Goal: Task Accomplishment & Management: Manage account settings

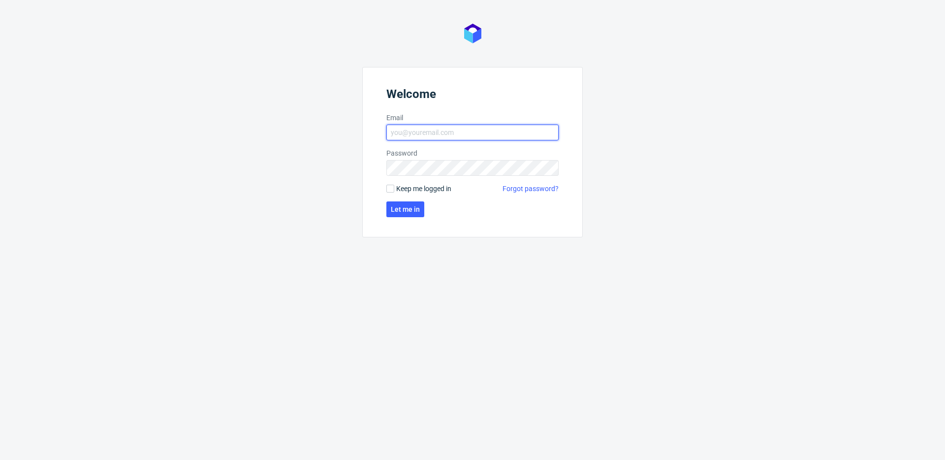
type input "michal.fedorowicz@packhelp.com"
click at [401, 188] on span "Keep me logged in" at bounding box center [423, 189] width 55 height 10
click at [394, 188] on input "Keep me logged in" at bounding box center [390, 189] width 8 height 8
checkbox input "true"
click at [399, 209] on span "Let me in" at bounding box center [405, 209] width 29 height 7
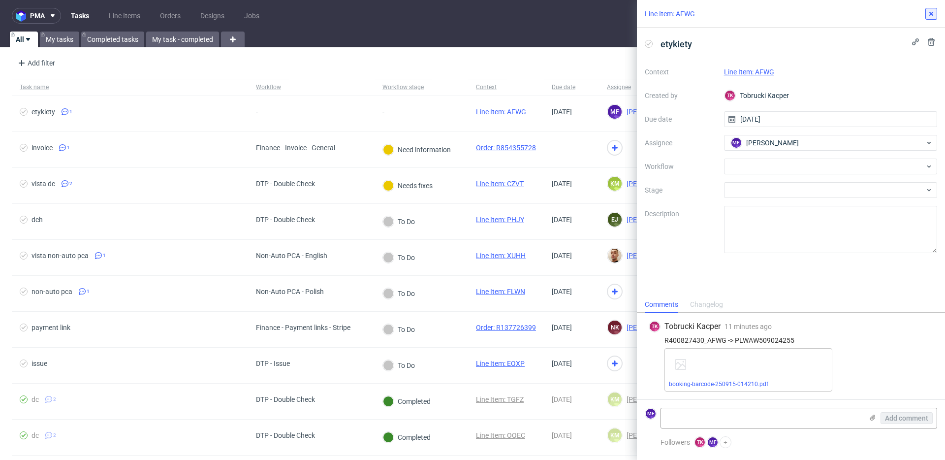
click at [708, 15] on icon at bounding box center [931, 14] width 8 height 8
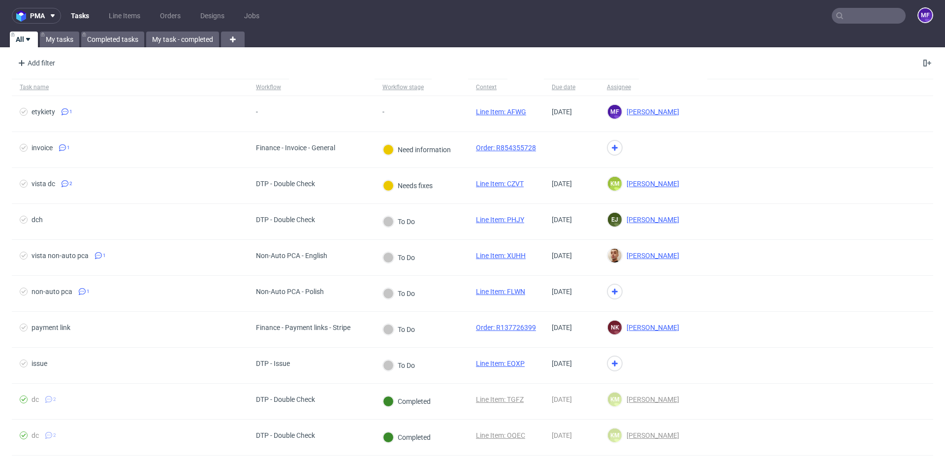
scroll to position [0, 0]
click at [64, 39] on link "My tasks" at bounding box center [59, 39] width 39 height 16
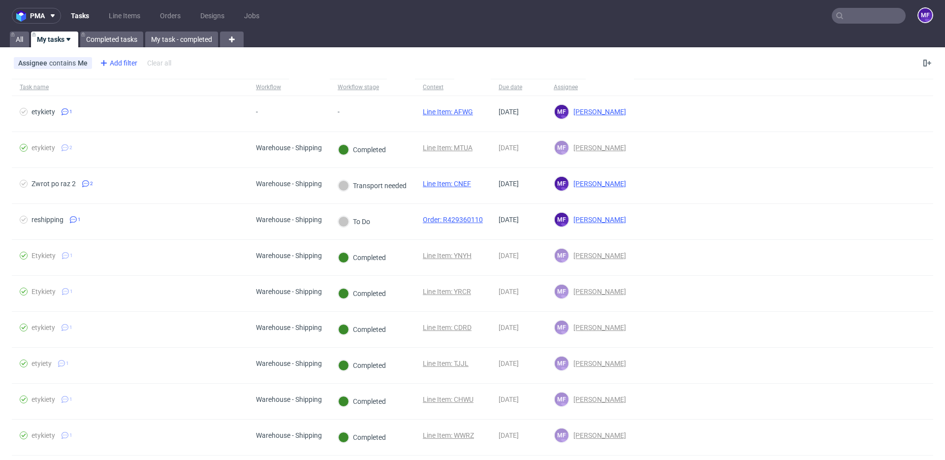
click at [122, 65] on div "Add filter" at bounding box center [117, 63] width 43 height 16
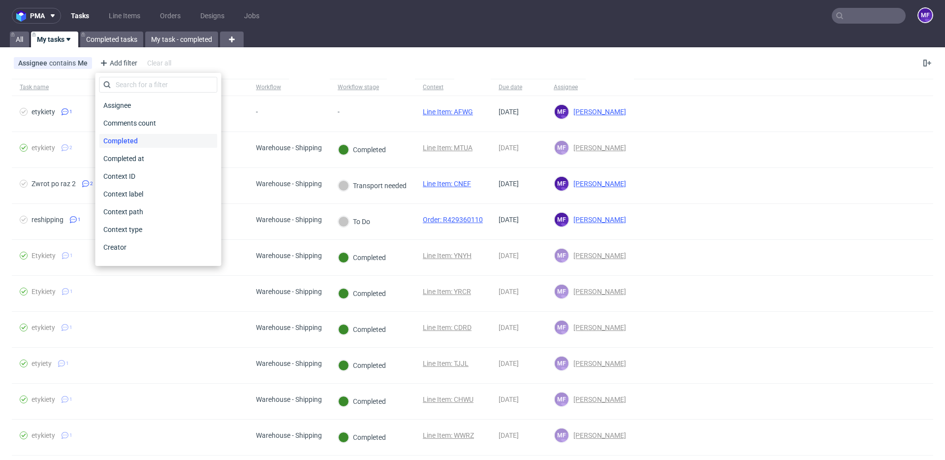
click at [132, 142] on span "Completed" at bounding box center [120, 141] width 42 height 14
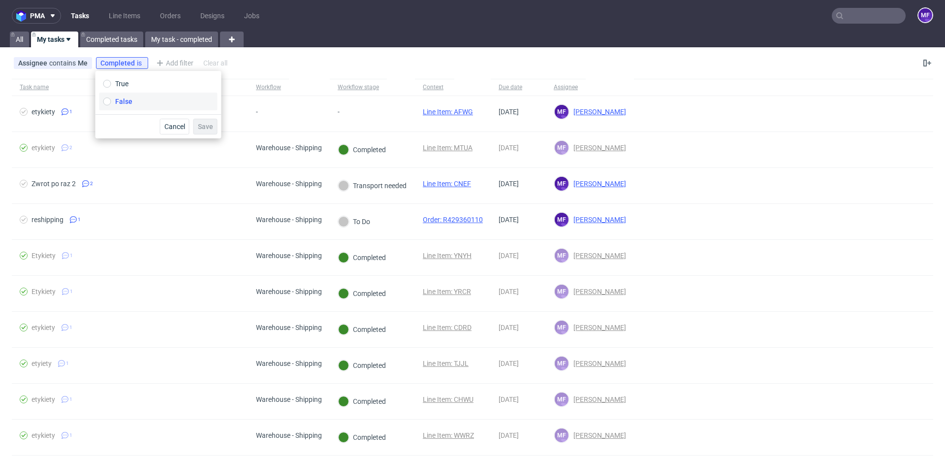
click at [129, 103] on span "False" at bounding box center [123, 101] width 17 height 10
click at [111, 103] on input "False" at bounding box center [107, 101] width 8 height 8
radio input "true"
click at [210, 129] on span "Save" at bounding box center [205, 126] width 15 height 7
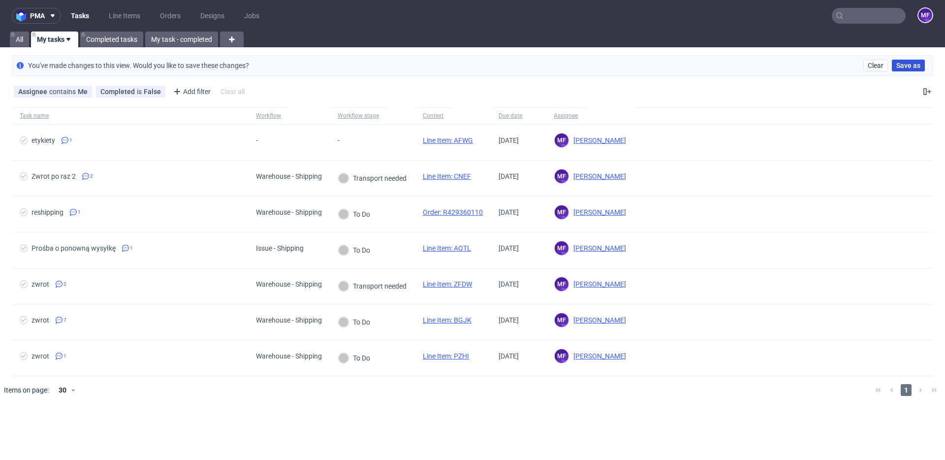
click at [708, 65] on span "Save as" at bounding box center [908, 65] width 24 height 7
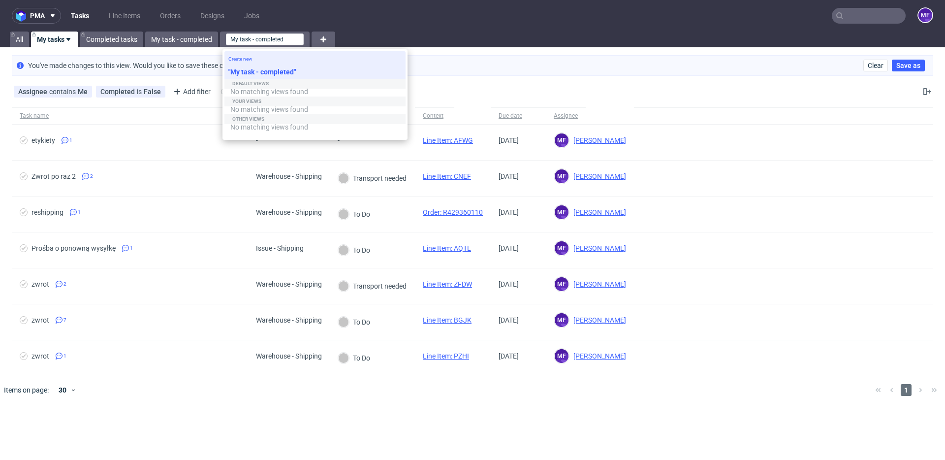
type input "My task - completed"
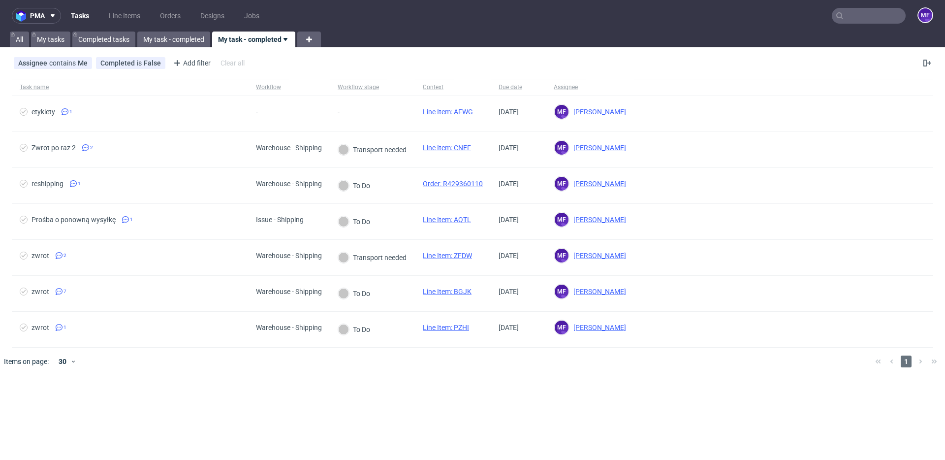
click at [507, 332] on div "Task name Workflow Workflow stage Context Due date Assignee etykiety 1 - - Line…" at bounding box center [472, 227] width 945 height 304
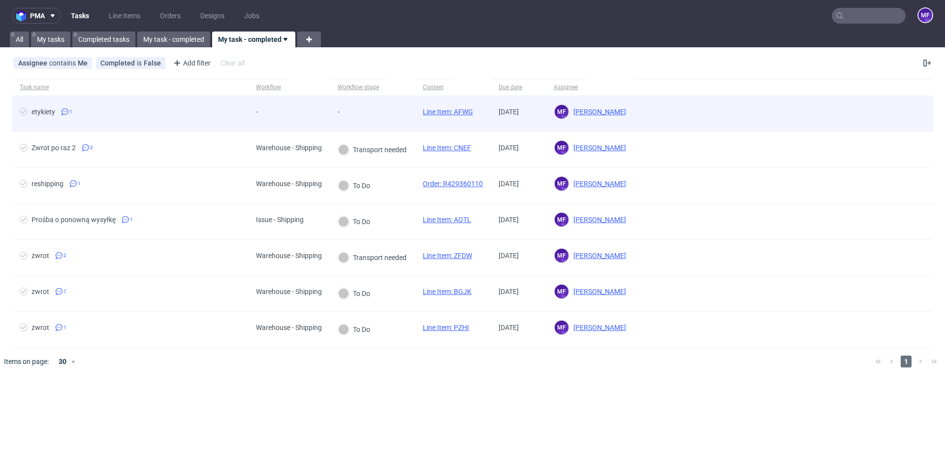
click at [445, 114] on link "Line Item: AFWG" at bounding box center [448, 112] width 50 height 8
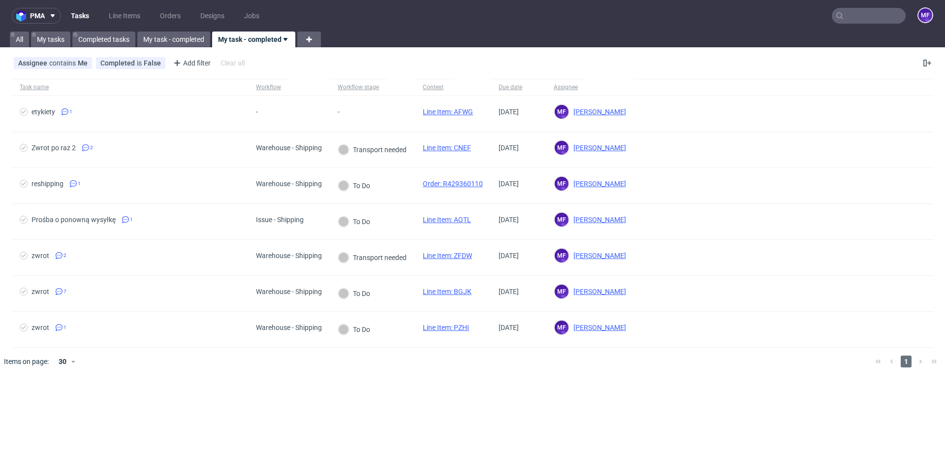
click at [222, 332] on div "pma Tasks Line Items Orders Designs Jobs MF All My tasks Completed tasks My tas…" at bounding box center [472, 230] width 945 height 460
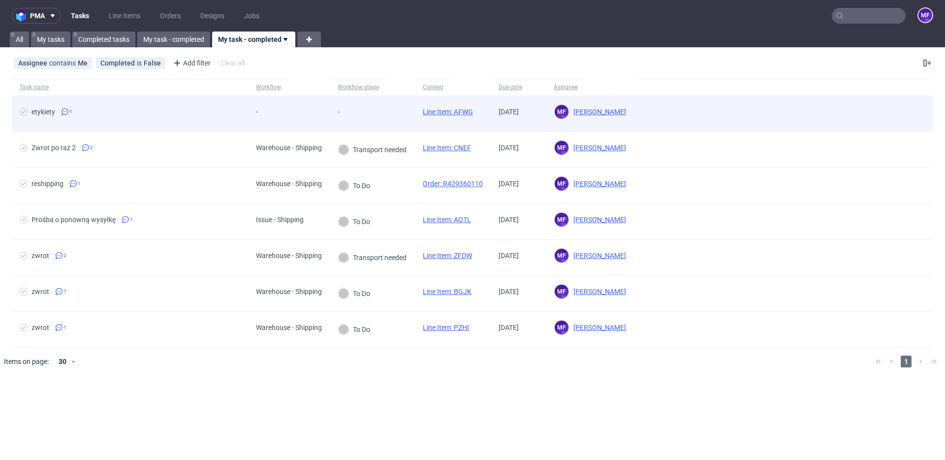
click at [165, 114] on span "etykiety 1" at bounding box center [130, 114] width 220 height 12
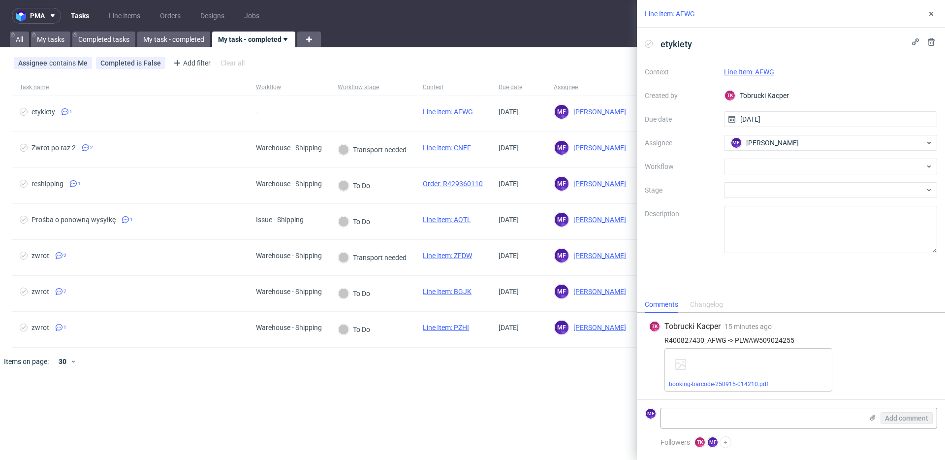
click at [708, 74] on link "Line Item: AFWG" at bounding box center [749, 72] width 50 height 8
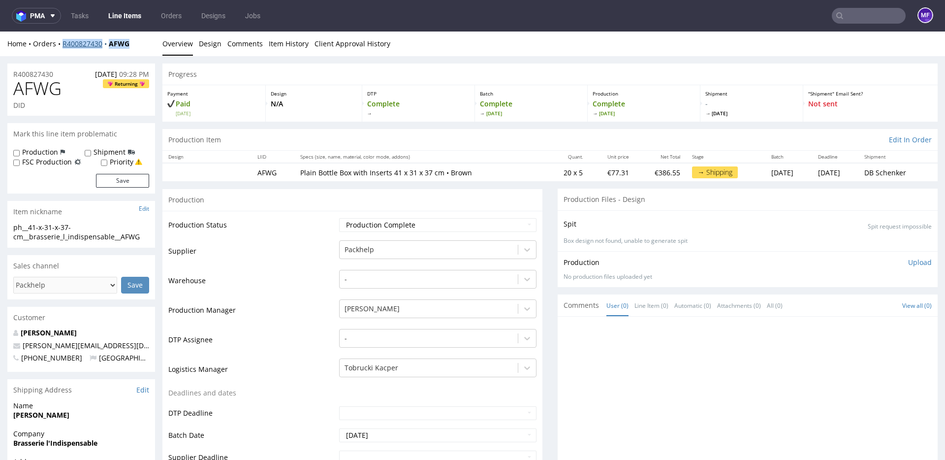
drag, startPoint x: 133, startPoint y: 45, endPoint x: 62, endPoint y: 46, distance: 70.9
click at [62, 46] on div "Home Orders R400827430 AFWG" at bounding box center [81, 44] width 148 height 10
copy div "R400827430 AFWG"
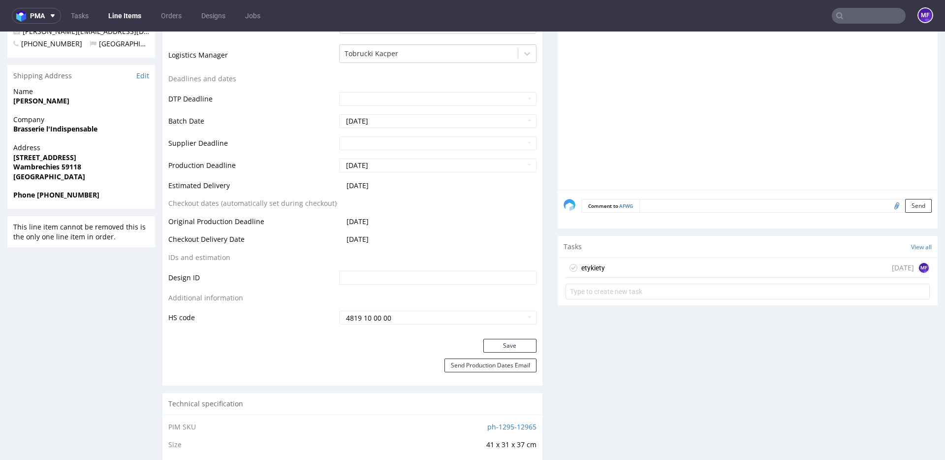
scroll to position [314, 0]
click at [612, 269] on div "etykiety today MF" at bounding box center [747, 267] width 364 height 20
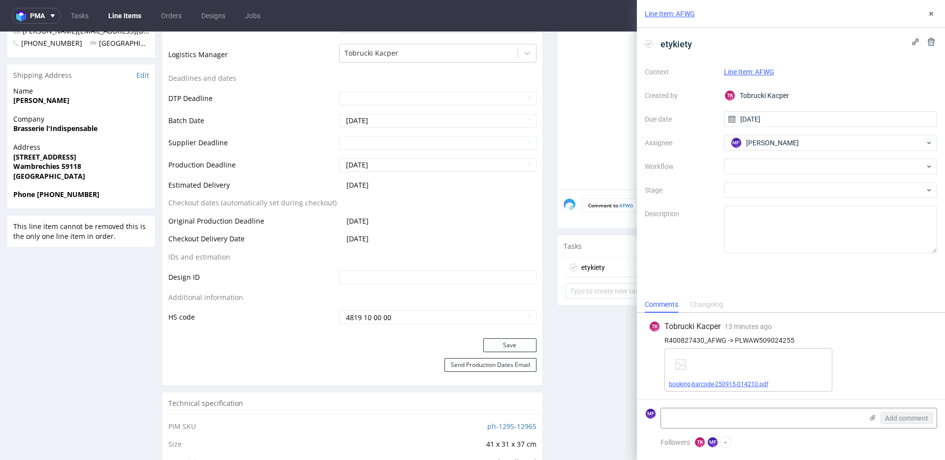
click at [728, 383] on link "booking-barcode-250915-014210.pdf" at bounding box center [718, 383] width 99 height 7
drag, startPoint x: 795, startPoint y: 341, endPoint x: 734, endPoint y: 339, distance: 60.5
click at [734, 339] on div "R400827430_AFWG -> PLWAW509024255" at bounding box center [790, 340] width 284 height 8
copy div "PLWAW509024255"
click at [834, 338] on div "R400827430_AFWG -> PLWAW509024255" at bounding box center [790, 340] width 284 height 8
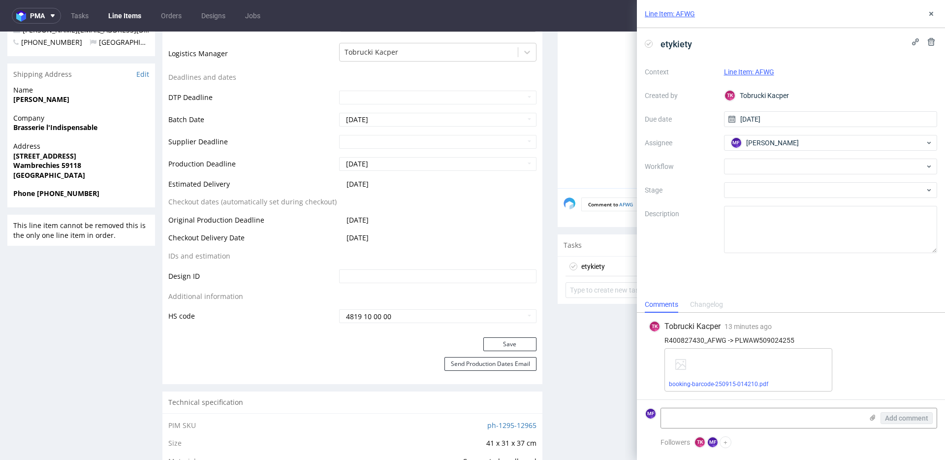
scroll to position [2, 0]
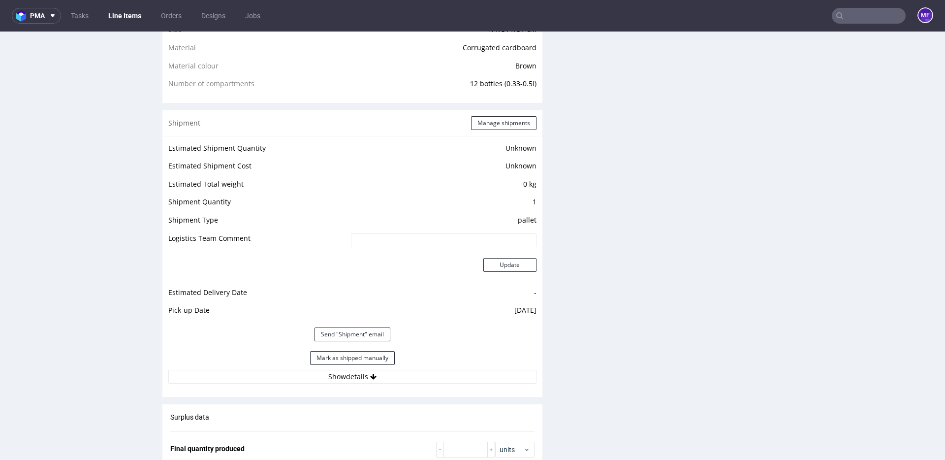
scroll to position [729, 0]
click at [368, 358] on button "Mark as shipped manually" at bounding box center [352, 357] width 85 height 14
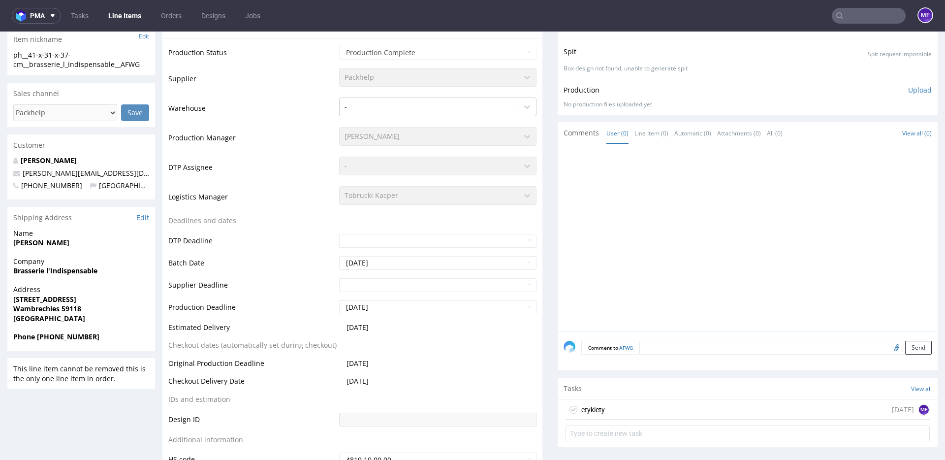
scroll to position [0, 0]
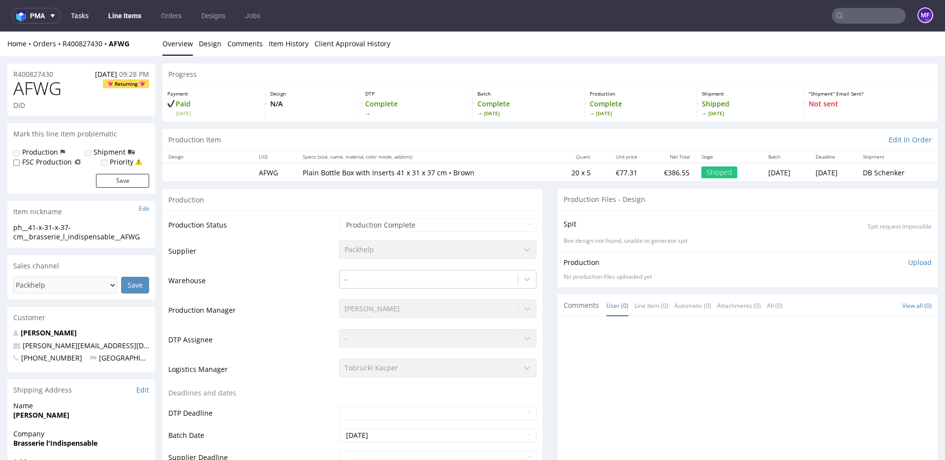
click at [91, 16] on link "Tasks" at bounding box center [80, 16] width 30 height 16
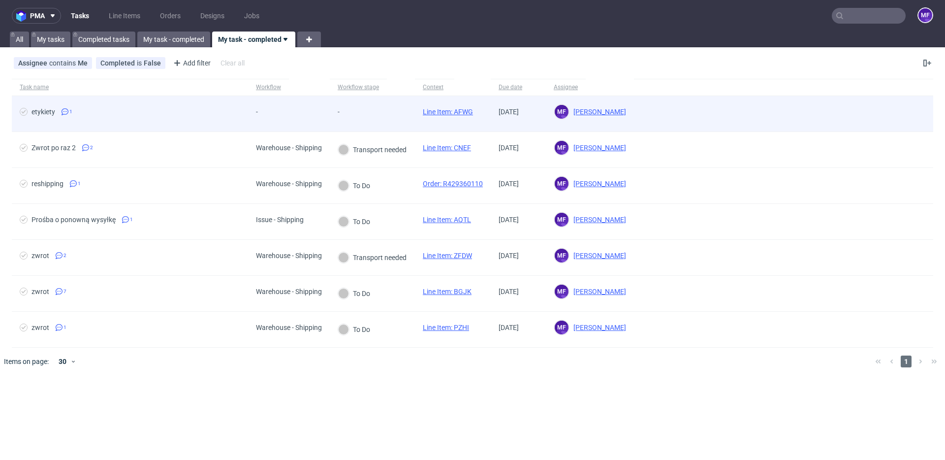
click at [231, 123] on div "etykiety 1" at bounding box center [130, 113] width 236 height 35
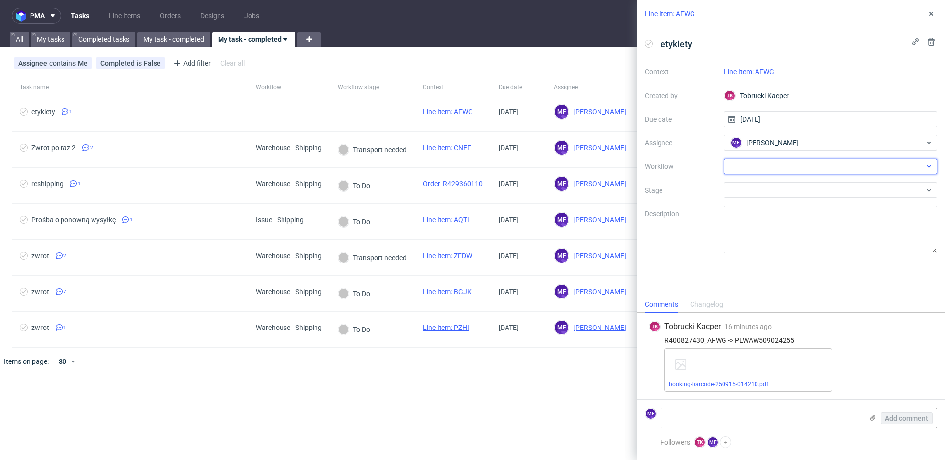
click at [805, 169] on div at bounding box center [831, 166] width 214 height 16
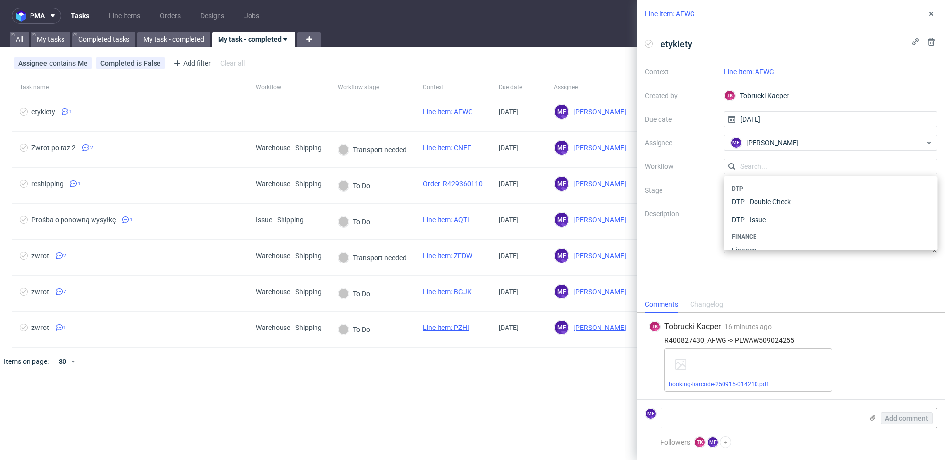
scroll to position [605, 0]
click at [773, 242] on div "Warehouse - Shipping" at bounding box center [831, 237] width 206 height 18
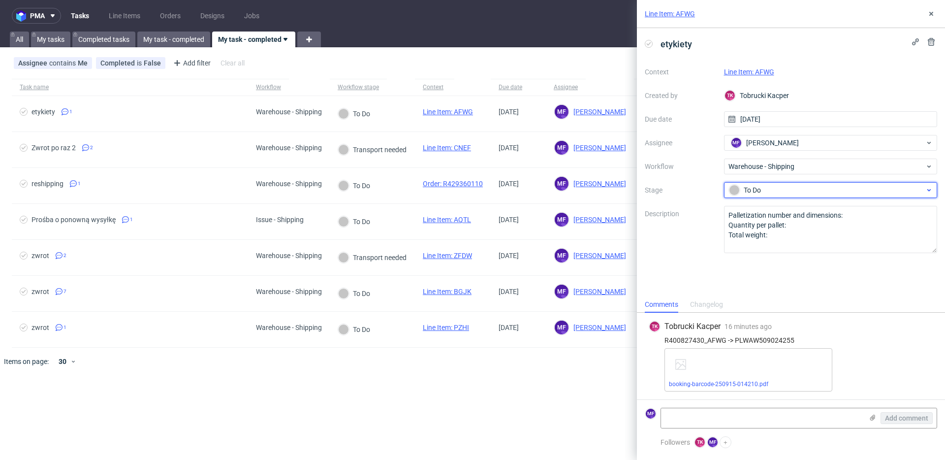
click at [790, 195] on span "To Do" at bounding box center [826, 190] width 197 height 12
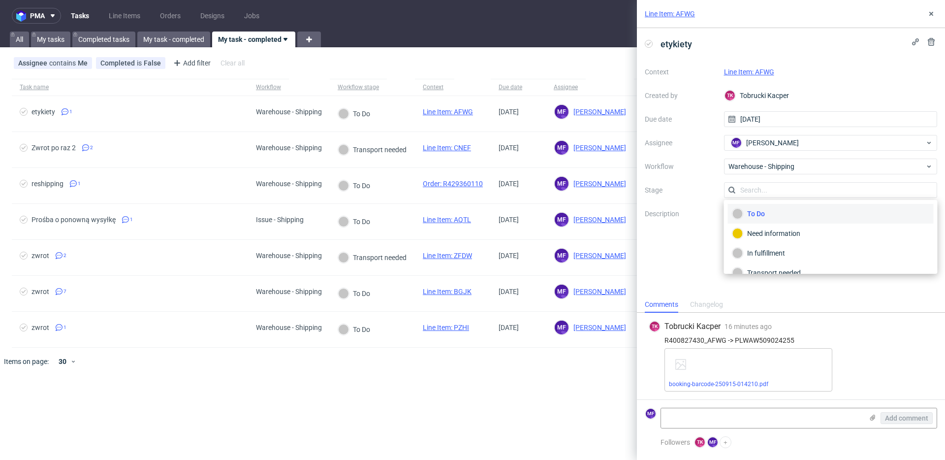
scroll to position [52, 0]
click at [770, 256] on div "Completed" at bounding box center [830, 259] width 197 height 11
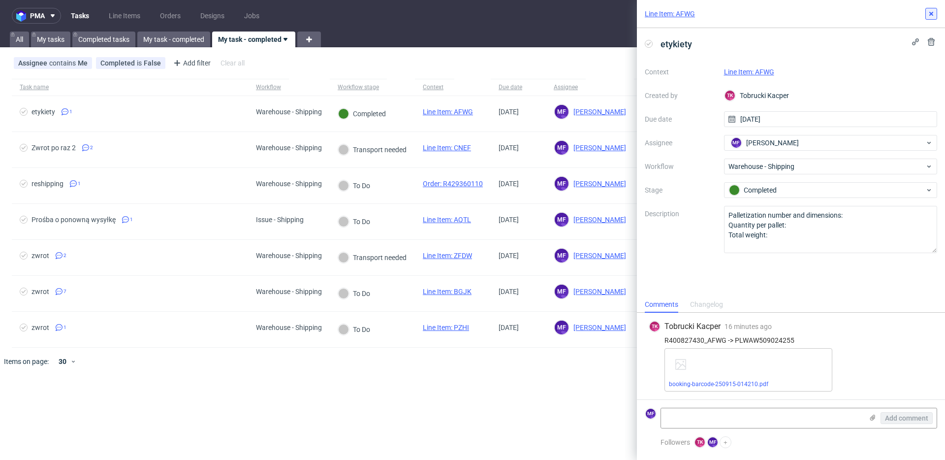
click at [928, 16] on icon at bounding box center [931, 14] width 8 height 8
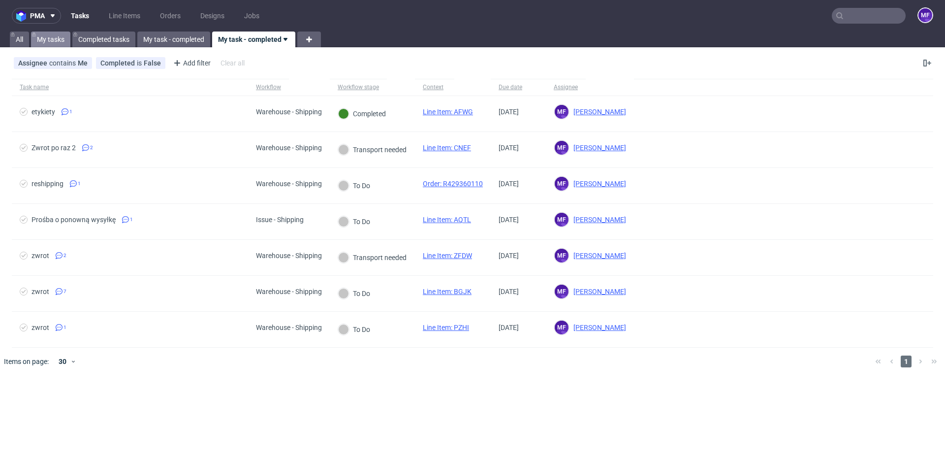
click at [63, 39] on link "My tasks" at bounding box center [50, 39] width 39 height 16
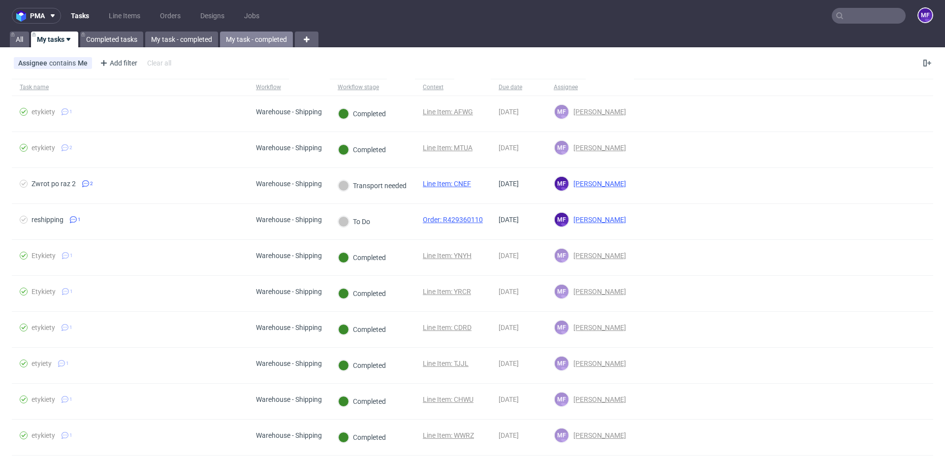
click at [245, 43] on link "My task - completed" at bounding box center [256, 39] width 73 height 16
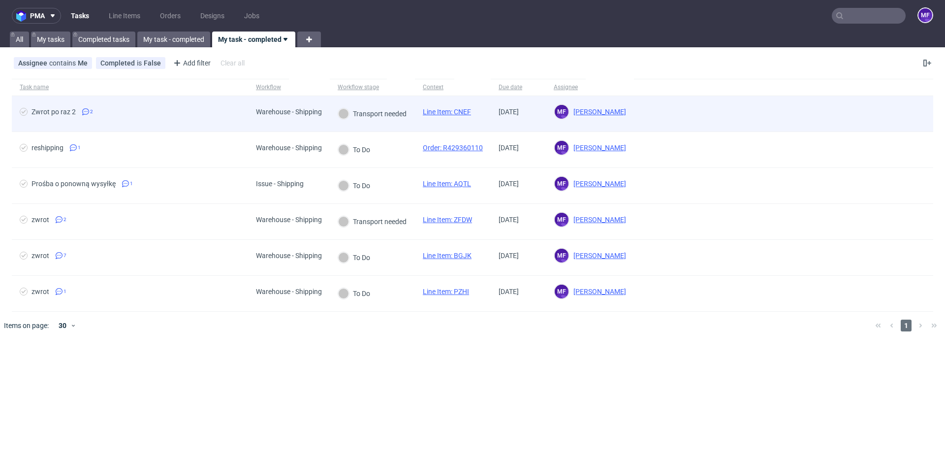
click at [173, 110] on span "Zwrot po raz 2 2" at bounding box center [130, 114] width 220 height 12
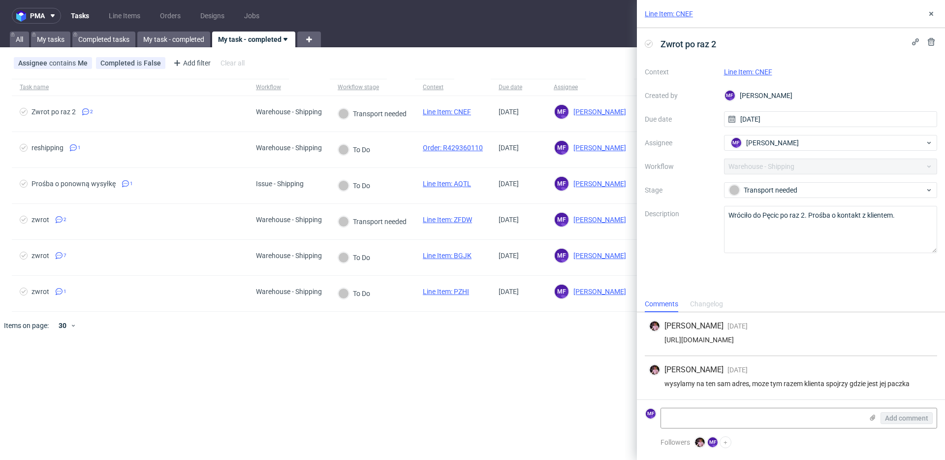
click at [397, 323] on div at bounding box center [486, 325] width 761 height 28
click at [443, 370] on div "pma Tasks Line Items Orders Designs Jobs MF All My tasks Completed tasks My tas…" at bounding box center [472, 230] width 945 height 460
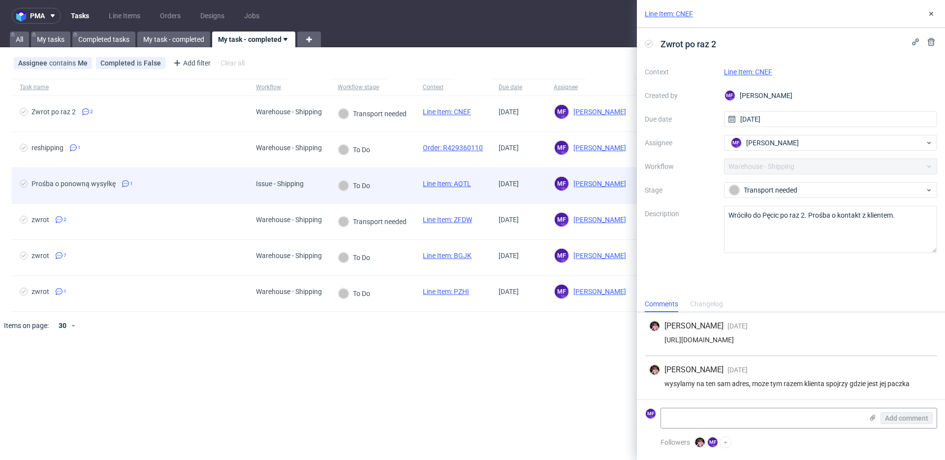
click at [453, 187] on span "Line Item: AQTL" at bounding box center [447, 186] width 48 height 12
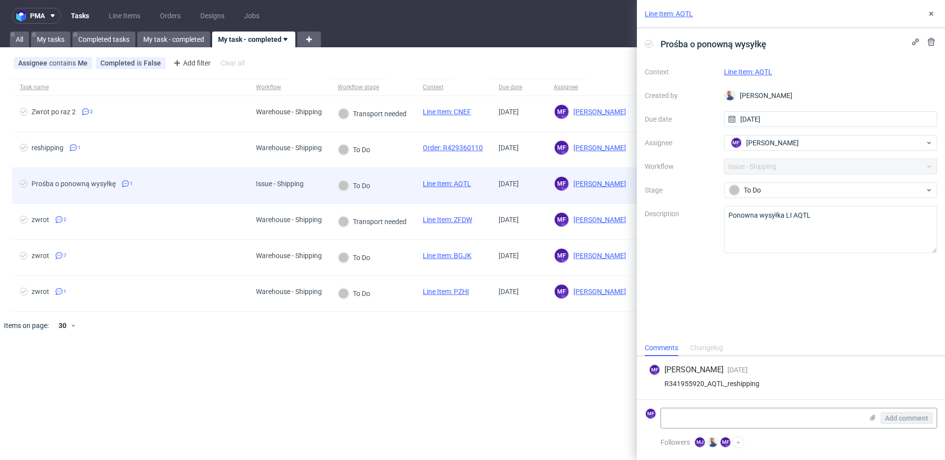
click at [113, 185] on div "Prośba o ponowną wysyłkę" at bounding box center [73, 184] width 84 height 8
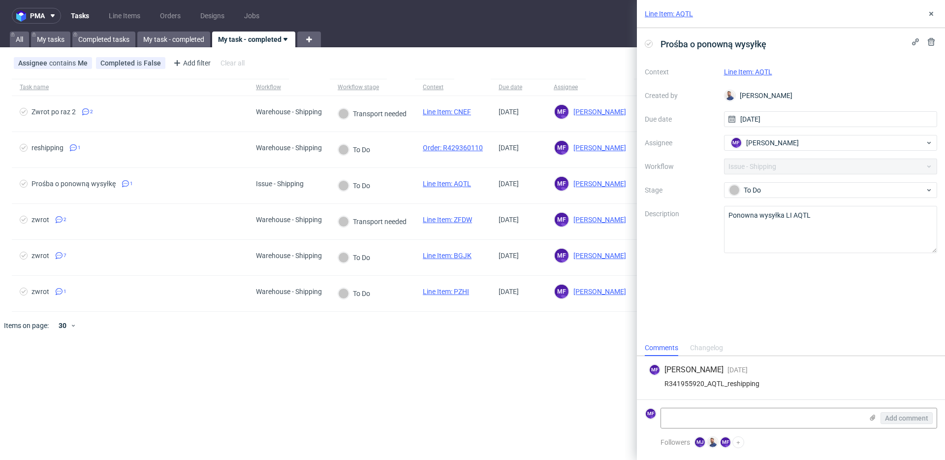
click at [740, 70] on link "Line Item: AQTL" at bounding box center [748, 72] width 48 height 8
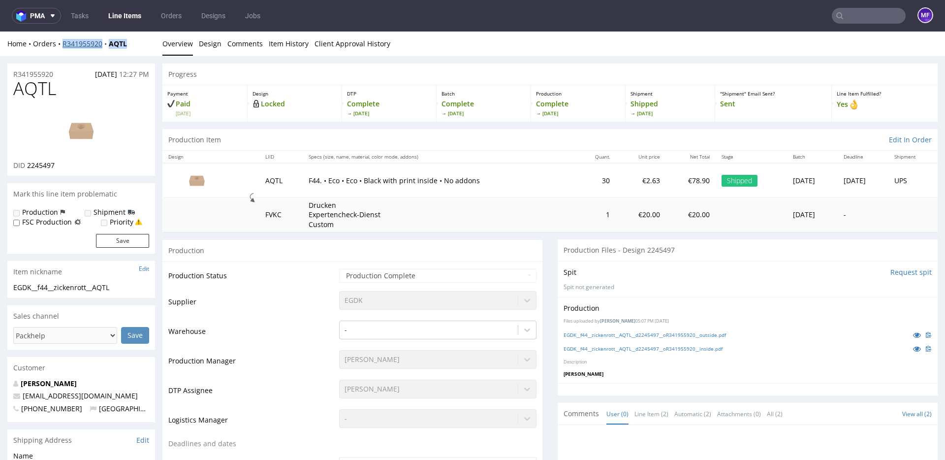
drag, startPoint x: 129, startPoint y: 42, endPoint x: 63, endPoint y: 46, distance: 66.0
click at [63, 46] on div "Home Orders R341955920 AQTL" at bounding box center [81, 44] width 148 height 10
copy div "R341955920 AQTL"
click at [91, 16] on link "Tasks" at bounding box center [80, 16] width 30 height 16
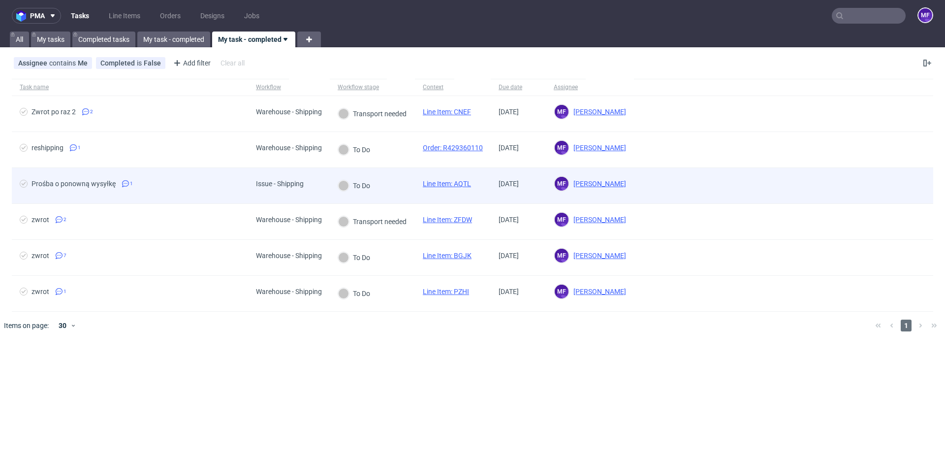
click at [196, 186] on span "Prośba o ponowną wysyłkę 1" at bounding box center [130, 186] width 220 height 12
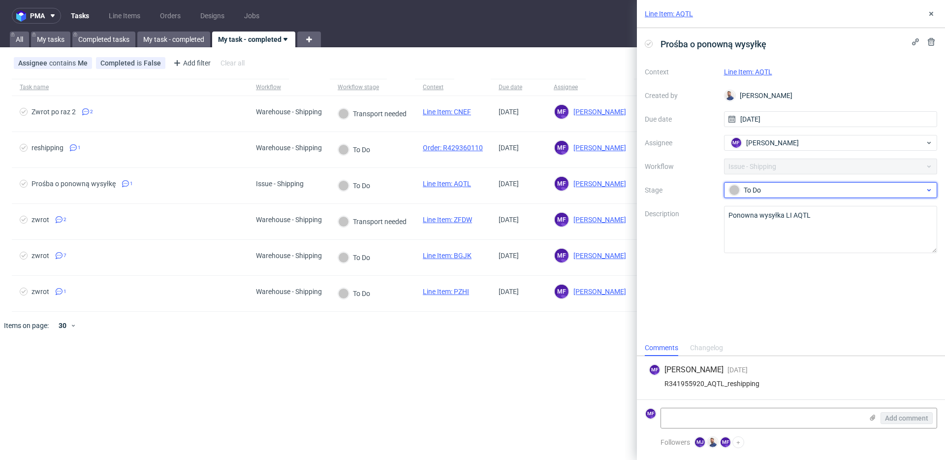
click at [810, 183] on div "To Do" at bounding box center [831, 190] width 214 height 16
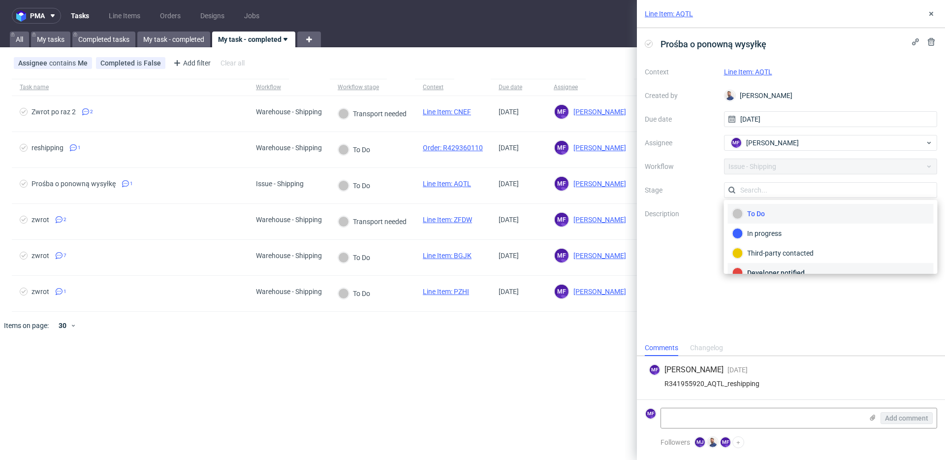
scroll to position [32, 0]
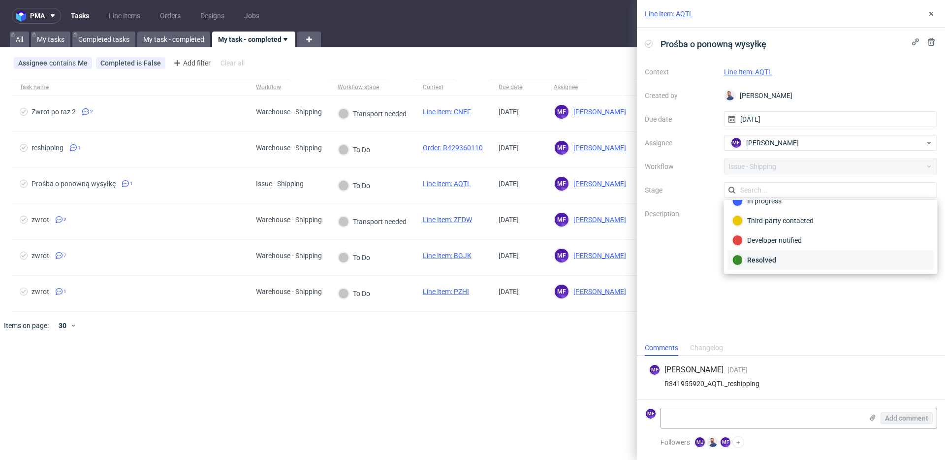
click at [776, 258] on div "Resolved" at bounding box center [830, 259] width 197 height 11
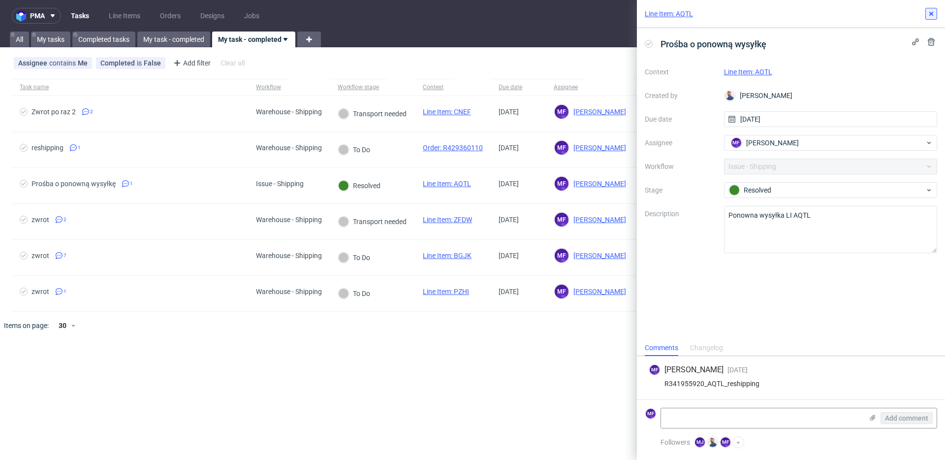
click at [927, 15] on icon at bounding box center [931, 14] width 8 height 8
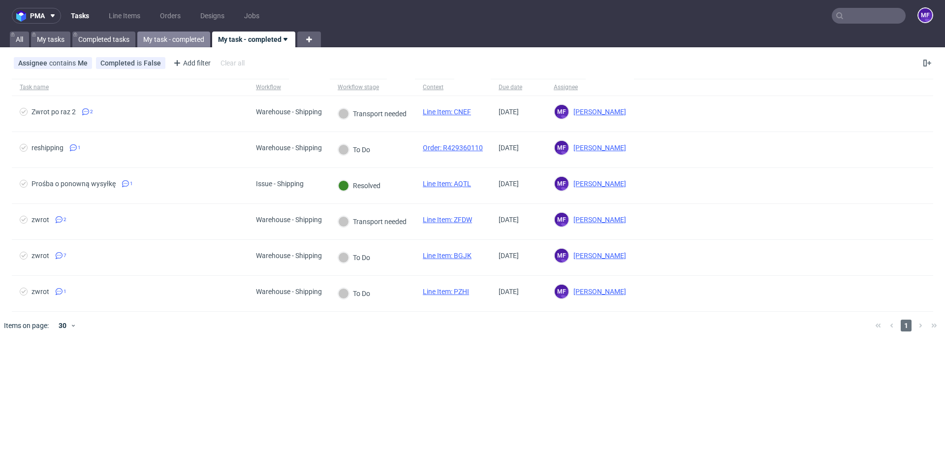
click at [172, 40] on link "My task - completed" at bounding box center [173, 39] width 73 height 16
click at [234, 39] on link "My task - completed" at bounding box center [258, 39] width 73 height 16
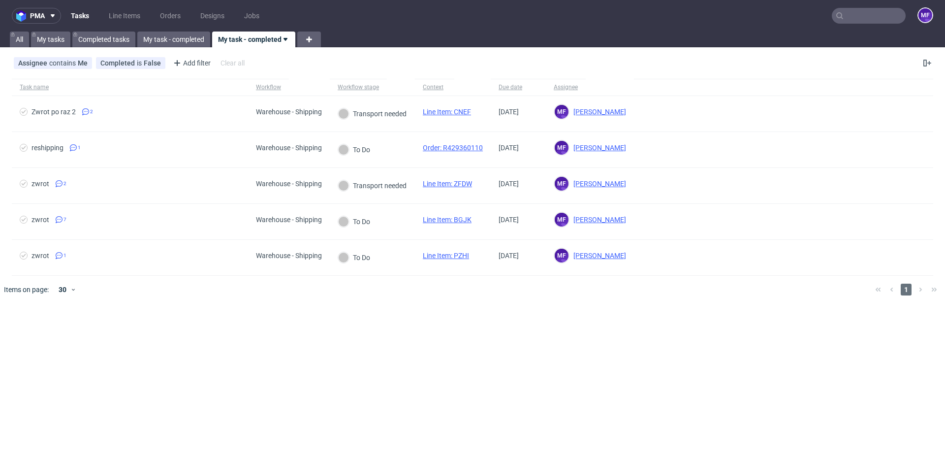
click at [251, 327] on div "pma Tasks Line Items Orders Designs Jobs MF All My tasks Completed tasks My tas…" at bounding box center [472, 230] width 945 height 460
click at [251, 326] on div "pma Tasks Line Items Orders Designs Jobs MF All My tasks Completed tasks My tas…" at bounding box center [472, 230] width 945 height 460
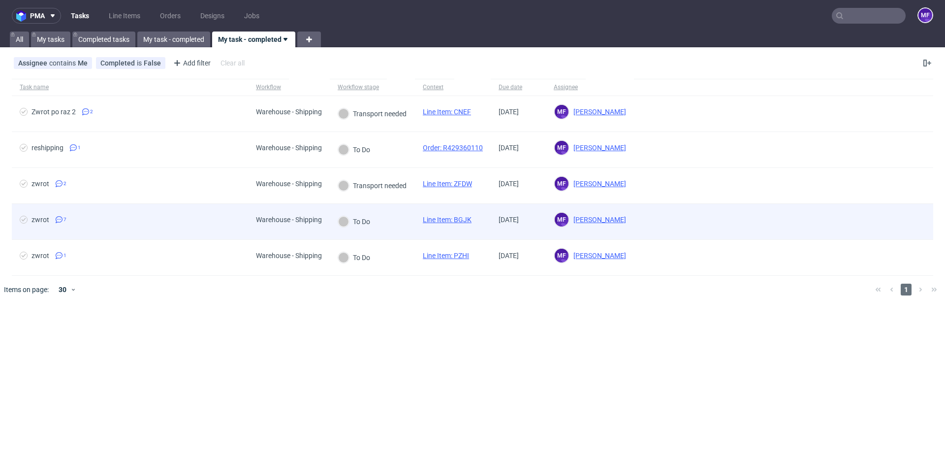
click at [257, 220] on div "Warehouse - Shipping" at bounding box center [289, 220] width 66 height 8
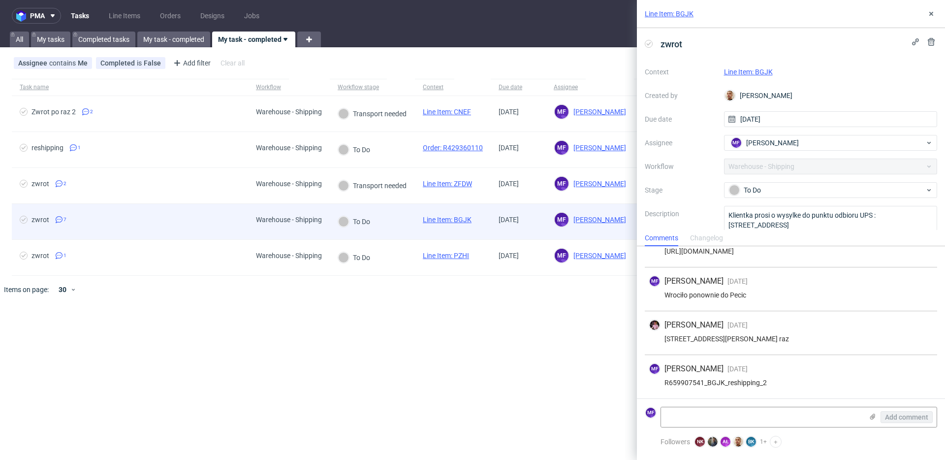
scroll to position [162, 0]
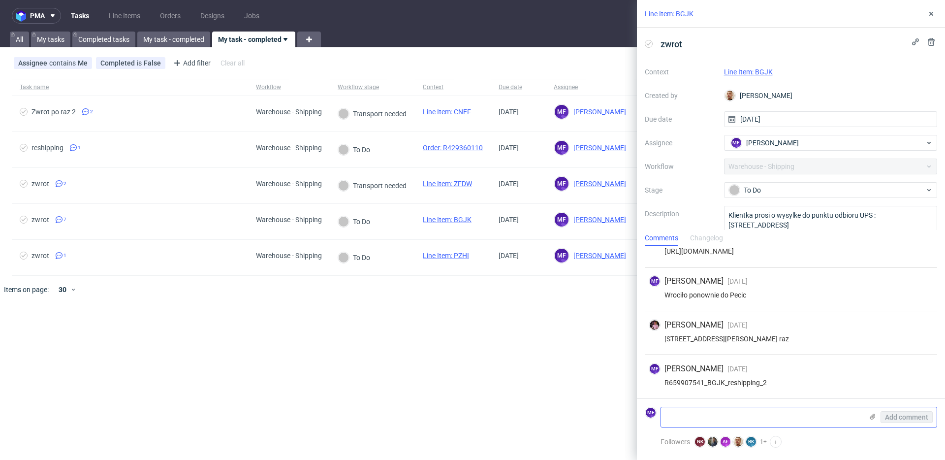
click at [689, 410] on textarea at bounding box center [762, 417] width 202 height 20
paste textarea "1Z5A15806892804836"
type textarea "1Z5A15806892804836"
click at [907, 418] on span "Add comment" at bounding box center [906, 416] width 43 height 7
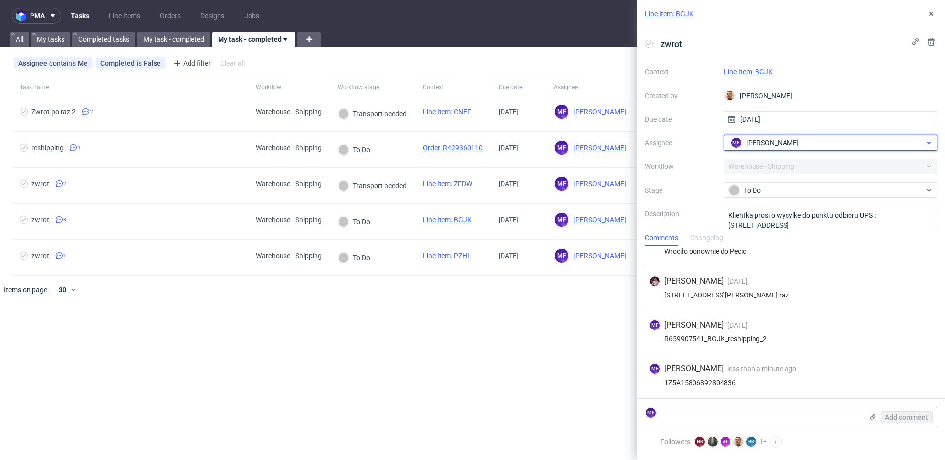
click at [809, 148] on div "MF Michał Fedorowicz" at bounding box center [826, 143] width 197 height 16
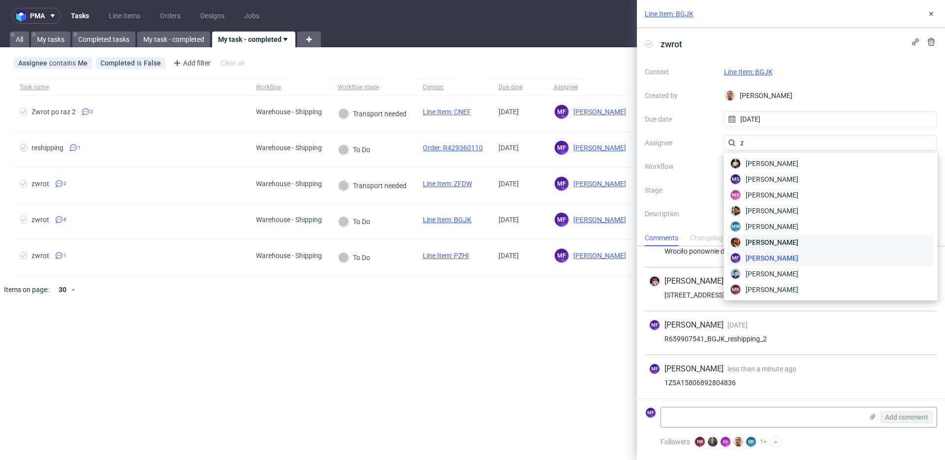
scroll to position [0, 0]
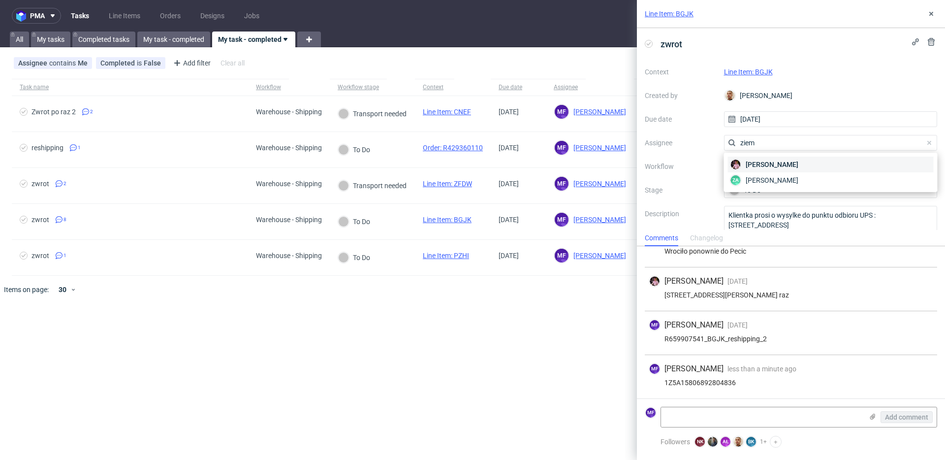
type input "ziem"
click at [781, 165] on span "Aleks Ziemkowski" at bounding box center [771, 164] width 53 height 10
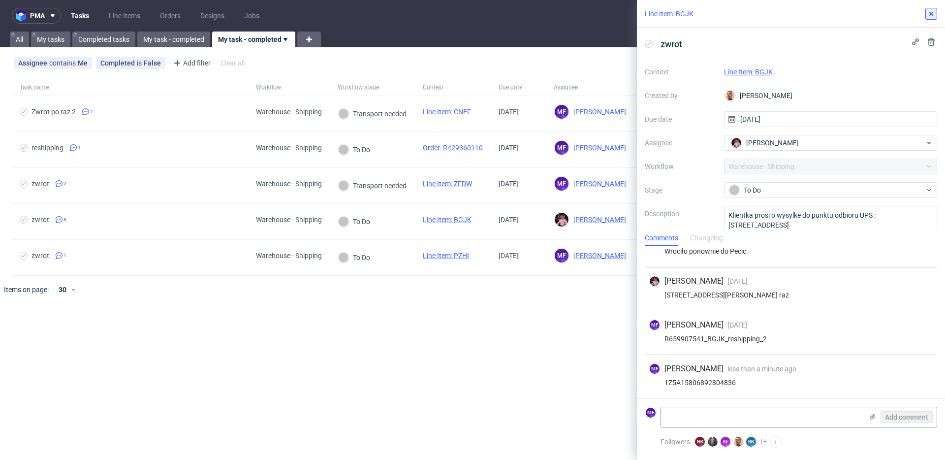
click at [932, 17] on icon at bounding box center [931, 14] width 8 height 8
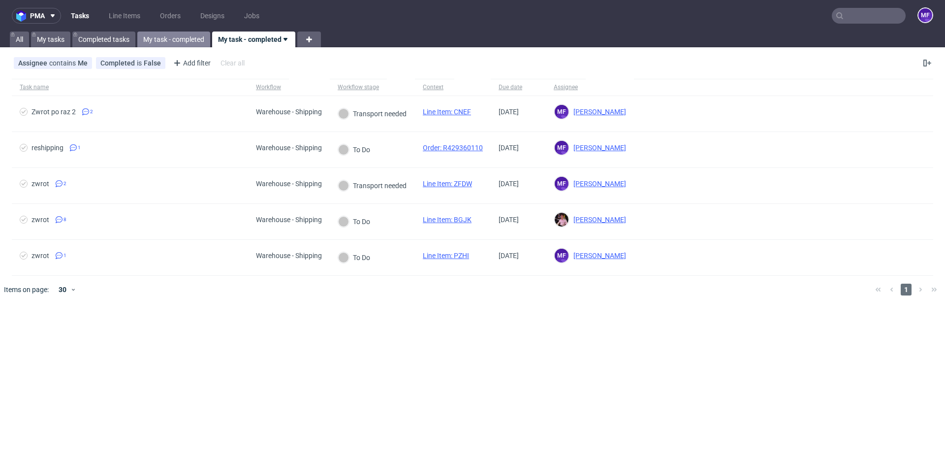
click at [186, 39] on link "My task - completed" at bounding box center [173, 39] width 73 height 16
click at [229, 40] on link "My task - completed" at bounding box center [258, 39] width 73 height 16
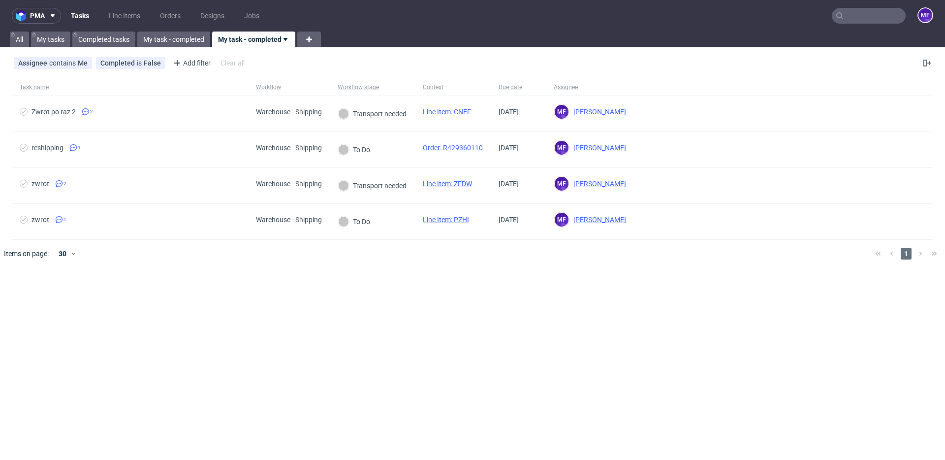
click at [362, 295] on div "pma Tasks Line Items Orders Designs Jobs MF All My tasks Completed tasks My tas…" at bounding box center [472, 230] width 945 height 460
click at [403, 271] on div "pma Tasks Line Items Orders Designs Jobs MF All My tasks Completed tasks My tas…" at bounding box center [472, 230] width 945 height 460
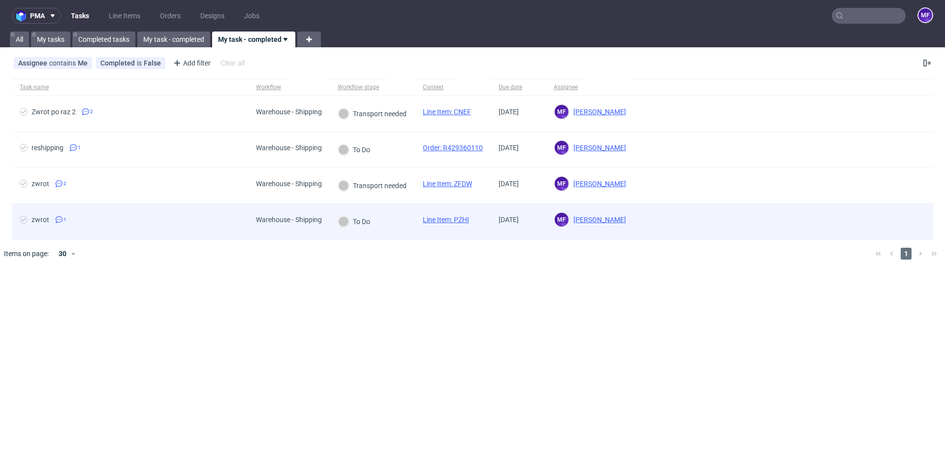
click at [383, 224] on div "To Do" at bounding box center [372, 222] width 85 height 36
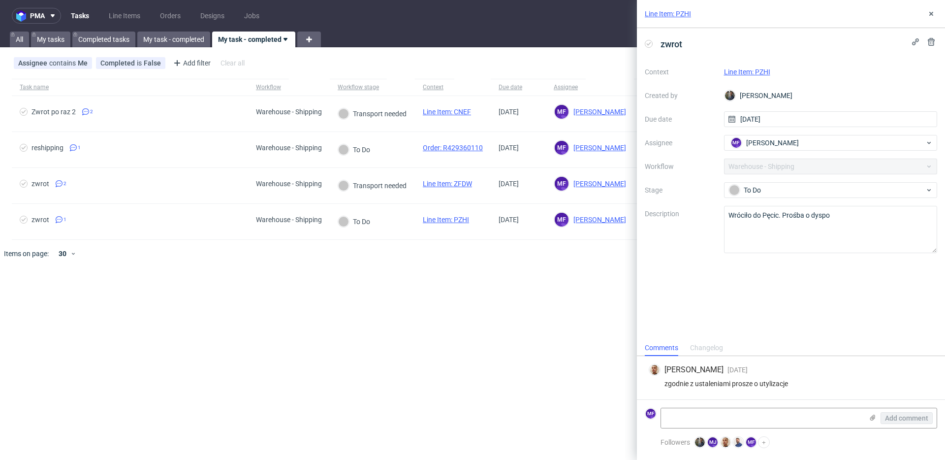
click at [308, 277] on div "pma Tasks Line Items Orders Designs Jobs MF All My tasks Completed tasks My tas…" at bounding box center [472, 230] width 945 height 460
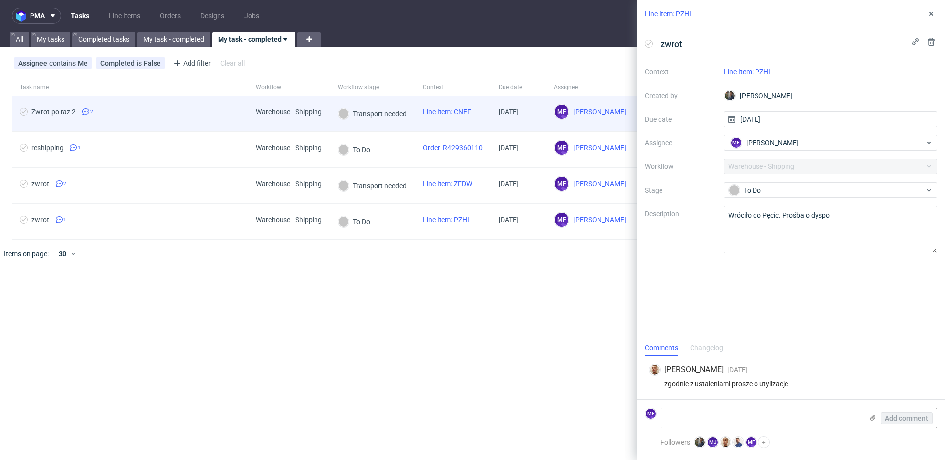
click at [283, 115] on div "Warehouse - Shipping" at bounding box center [289, 112] width 66 height 8
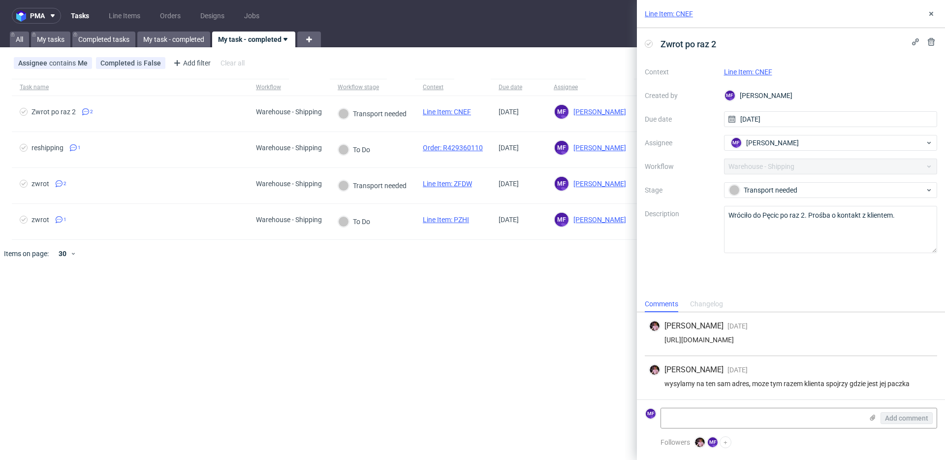
click at [470, 248] on div at bounding box center [486, 254] width 761 height 28
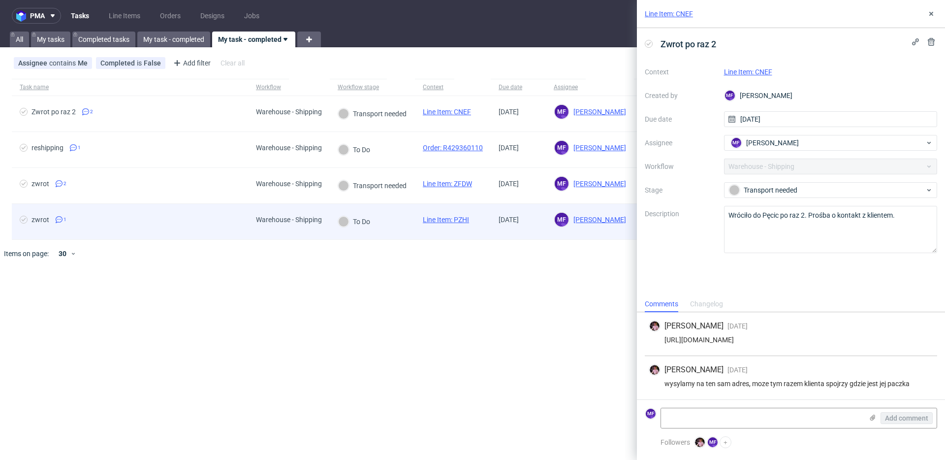
click at [460, 221] on link "Line Item: PZHI" at bounding box center [446, 220] width 46 height 8
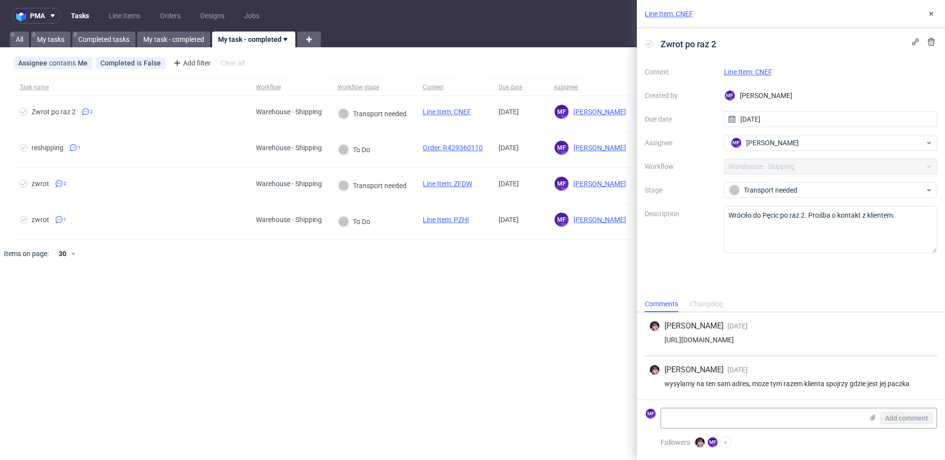
click at [743, 69] on link "Line Item: CNEF" at bounding box center [748, 72] width 48 height 8
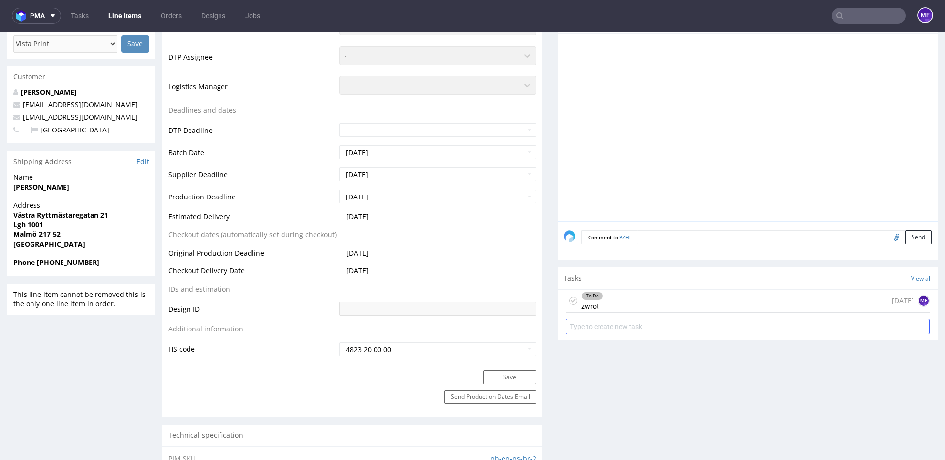
scroll to position [301, 0]
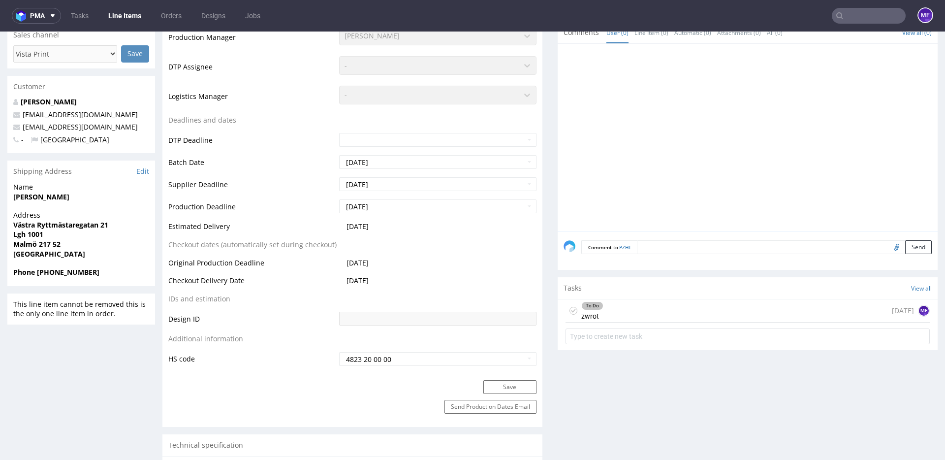
click at [612, 311] on div "To Do zwrot [DATE] MF" at bounding box center [747, 310] width 364 height 23
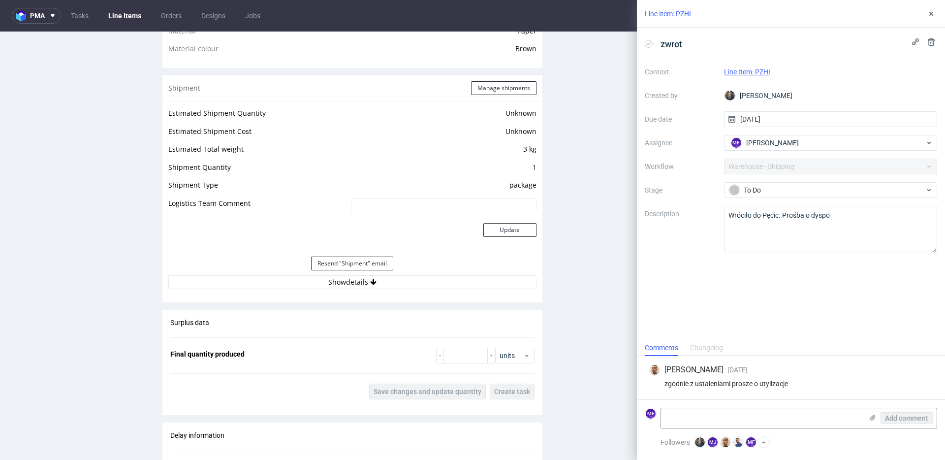
scroll to position [704, 0]
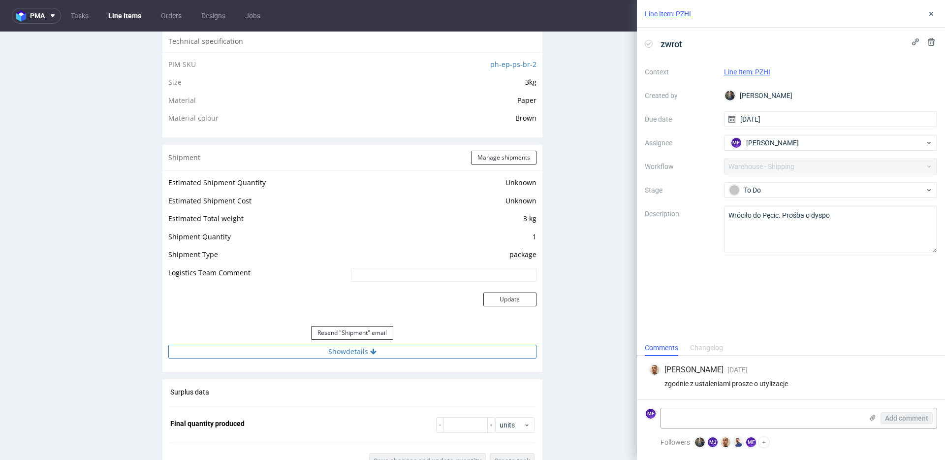
click at [363, 349] on button "Show details" at bounding box center [352, 351] width 368 height 14
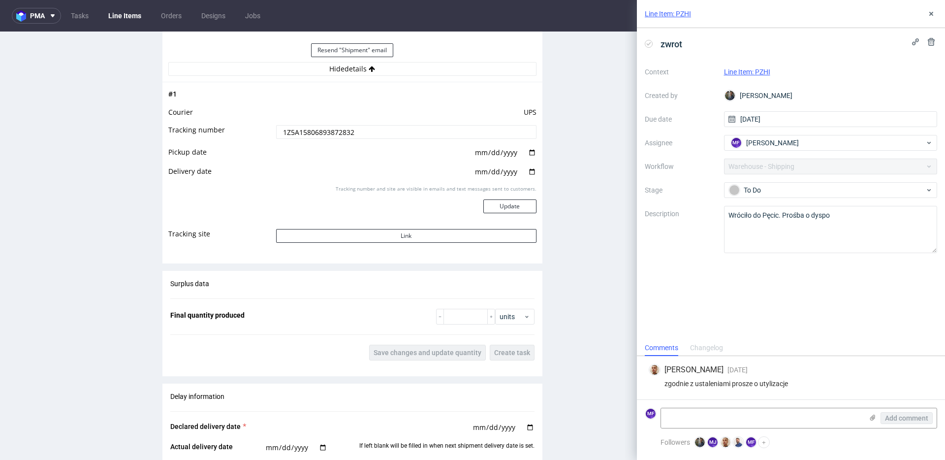
scroll to position [986, 0]
click at [395, 238] on button "Link" at bounding box center [406, 237] width 260 height 14
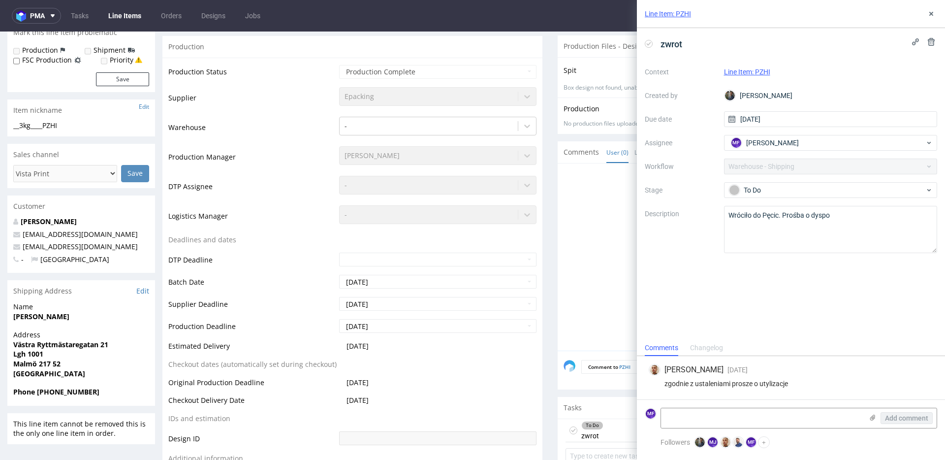
scroll to position [0, 0]
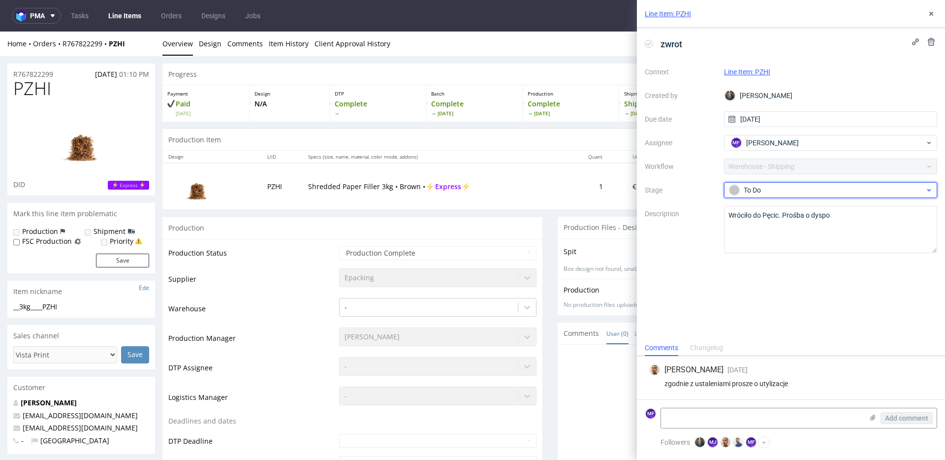
click at [785, 189] on div "To Do" at bounding box center [827, 190] width 196 height 11
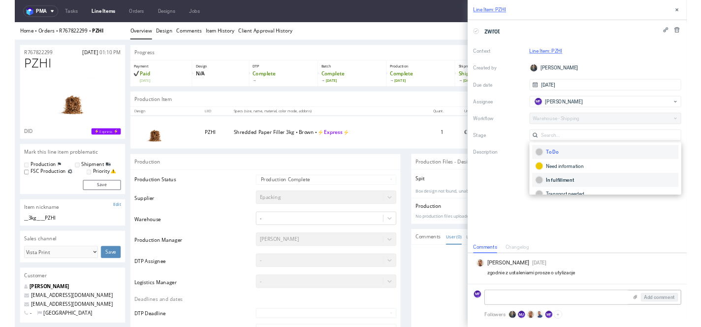
scroll to position [52, 0]
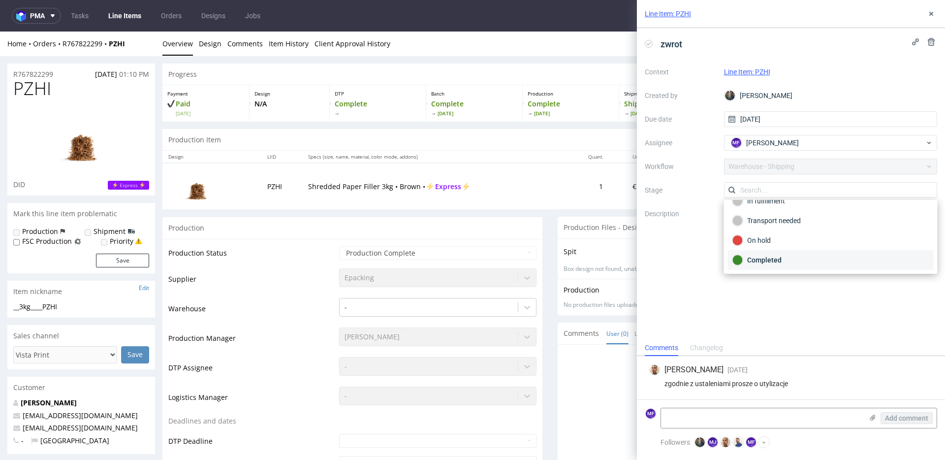
click at [784, 254] on div "Completed" at bounding box center [830, 259] width 197 height 11
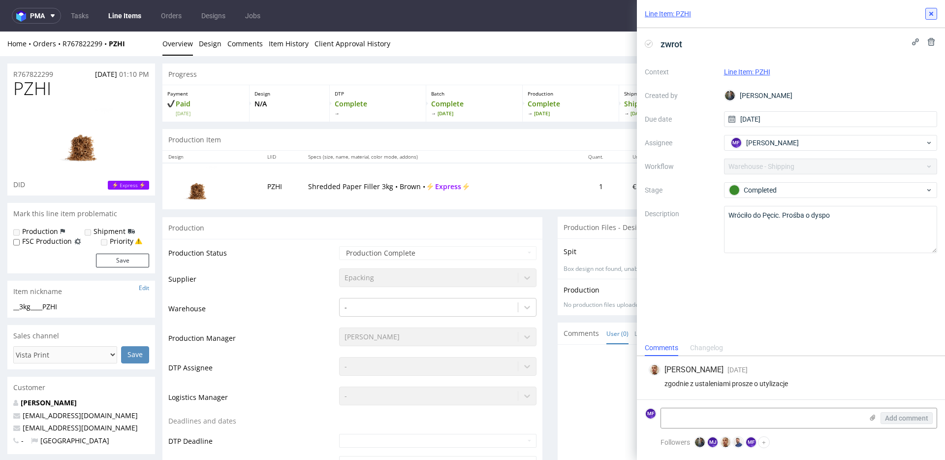
click at [931, 16] on icon at bounding box center [931, 14] width 8 height 8
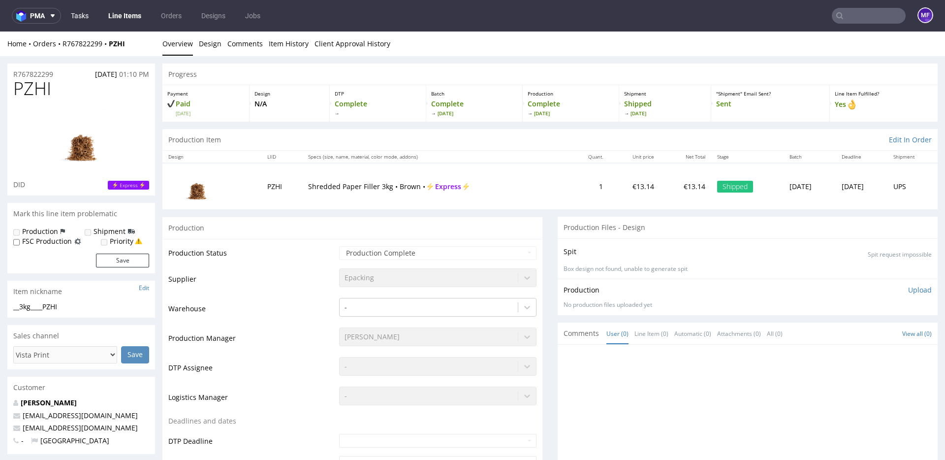
click at [90, 17] on link "Tasks" at bounding box center [80, 16] width 30 height 16
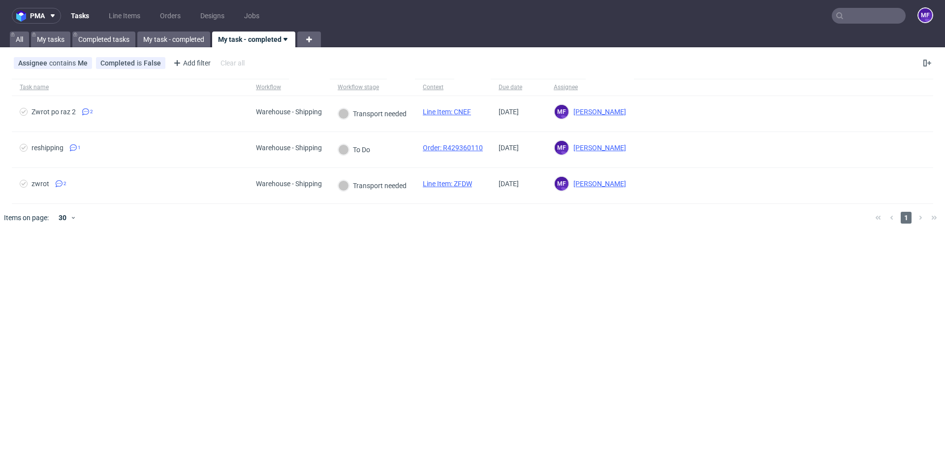
click at [269, 225] on div at bounding box center [486, 218] width 761 height 28
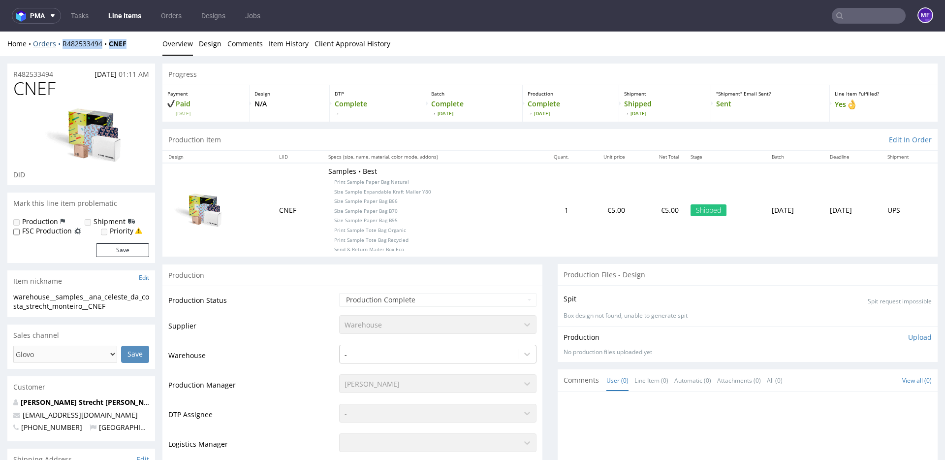
drag, startPoint x: 129, startPoint y: 45, endPoint x: 59, endPoint y: 44, distance: 69.9
click at [59, 44] on div "Home Orders R482533494 CNEF" at bounding box center [81, 44] width 148 height 10
copy div "R482533494 CNEF"
